Goal: Information Seeking & Learning: Find specific fact

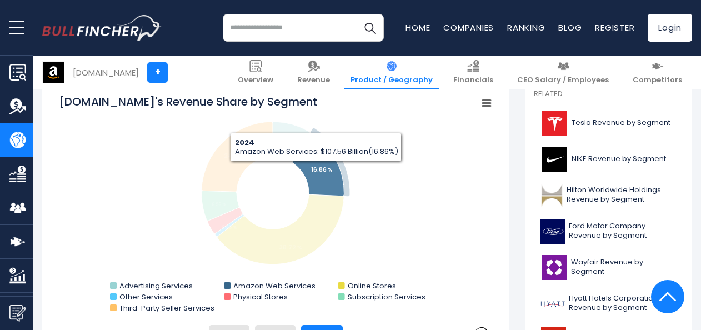
scroll to position [333, 0]
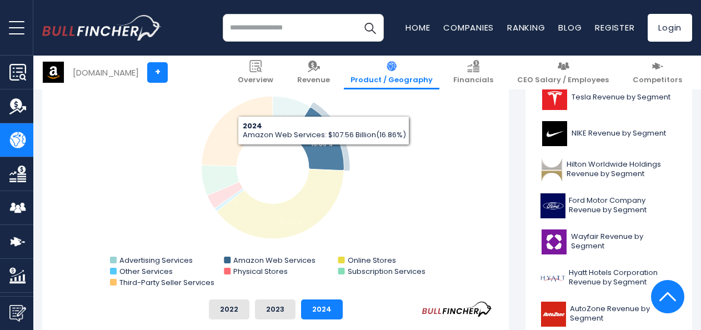
click at [323, 153] on icon "Amazon.com's Revenue Share by Segment" at bounding box center [318, 139] width 52 height 63
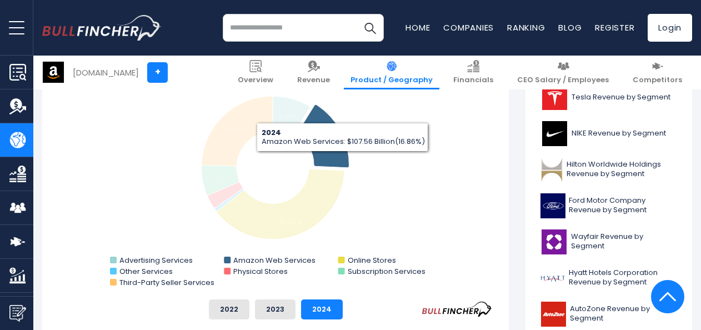
click at [342, 160] on icon "Amazon.com's Revenue Share by Segment" at bounding box center [323, 136] width 52 height 63
click at [337, 160] on icon "Amazon.com's Revenue Share by Segment" at bounding box center [318, 139] width 52 height 63
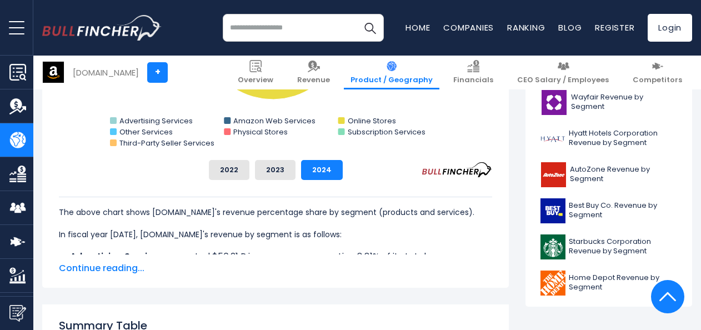
scroll to position [500, 0]
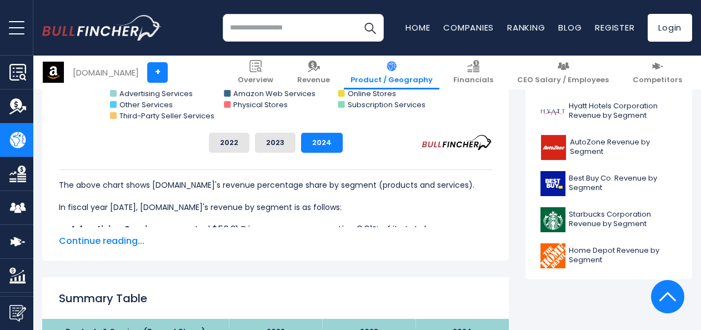
drag, startPoint x: 115, startPoint y: 238, endPoint x: 124, endPoint y: 238, distance: 8.9
click at [117, 238] on span "Continue reading..." at bounding box center [275, 240] width 433 height 13
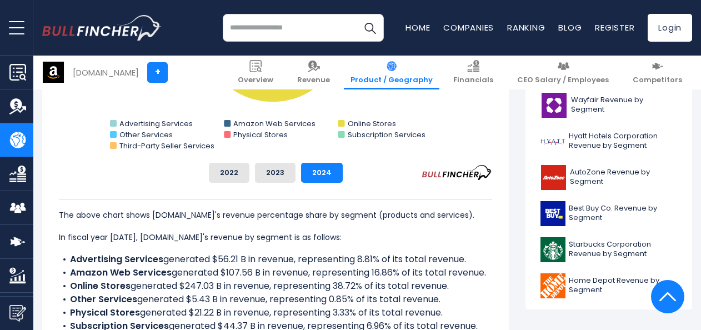
scroll to position [444, 0]
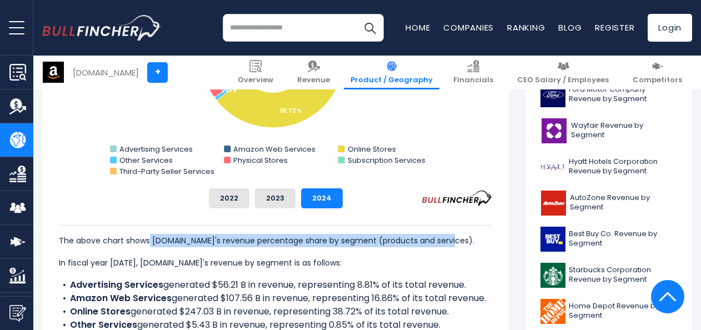
drag, startPoint x: 149, startPoint y: 241, endPoint x: 454, endPoint y: 242, distance: 305.3
click at [454, 242] on p "The above chart shows [DOMAIN_NAME]'s revenue percentage share by segment (prod…" at bounding box center [275, 240] width 433 height 13
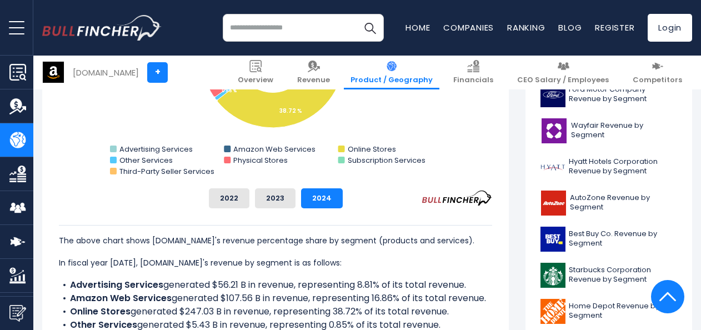
click at [455, 242] on p "The above chart shows [DOMAIN_NAME]'s revenue percentage share by segment (prod…" at bounding box center [275, 240] width 433 height 13
drag, startPoint x: 455, startPoint y: 242, endPoint x: 376, endPoint y: 234, distance: 79.7
click at [376, 234] on p "The above chart shows [DOMAIN_NAME]'s revenue percentage share by segment (prod…" at bounding box center [275, 240] width 433 height 13
copy p "products and services)."
